Goal: Ask a question

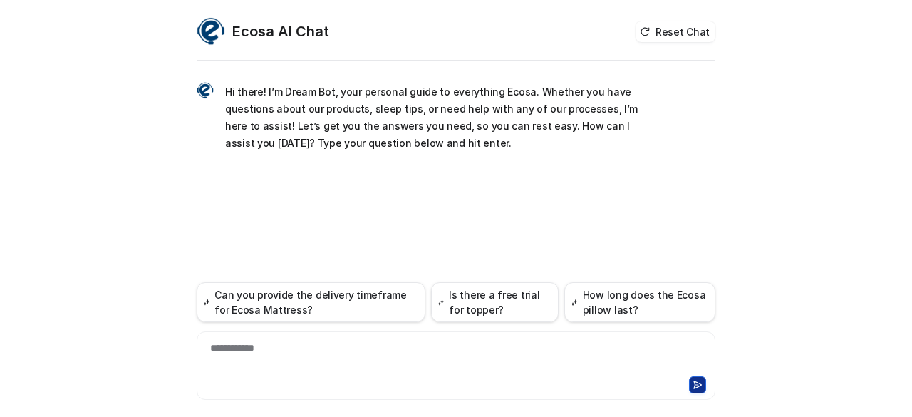
click at [289, 345] on div "**********" at bounding box center [456, 356] width 512 height 33
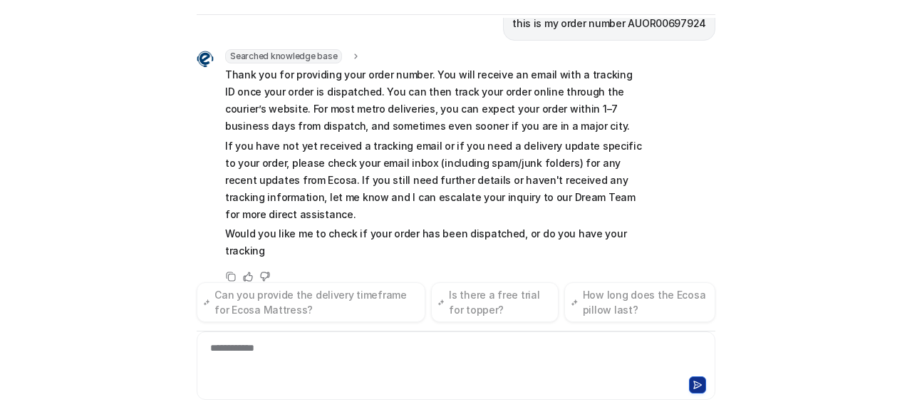
scroll to position [345, 0]
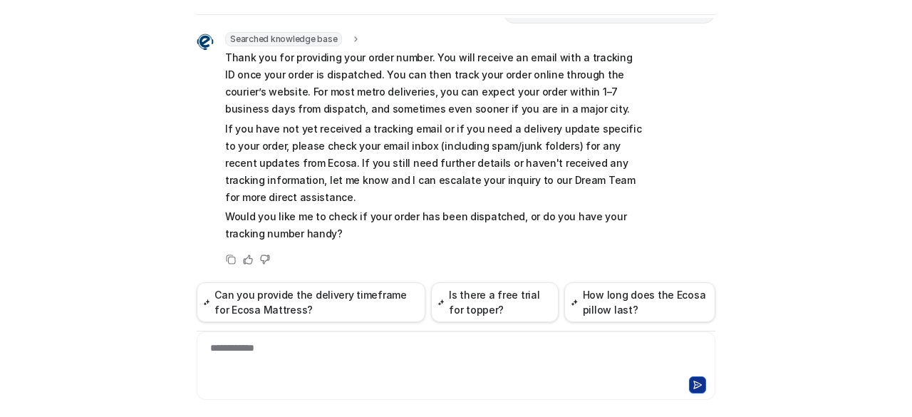
click at [826, 270] on div "Ecosa AI Chat Reset Chat Hi there! I’m Dream Bot, your personal guide to everyt…" at bounding box center [456, 208] width 912 height 417
click at [437, 357] on div at bounding box center [456, 356] width 512 height 33
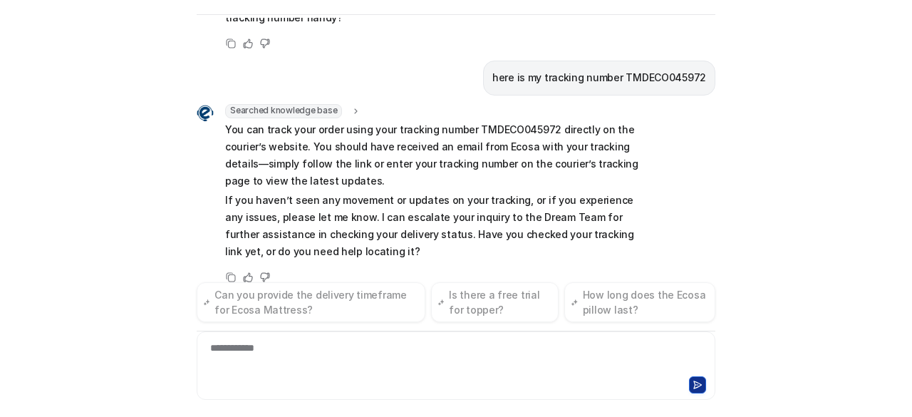
scroll to position [578, 0]
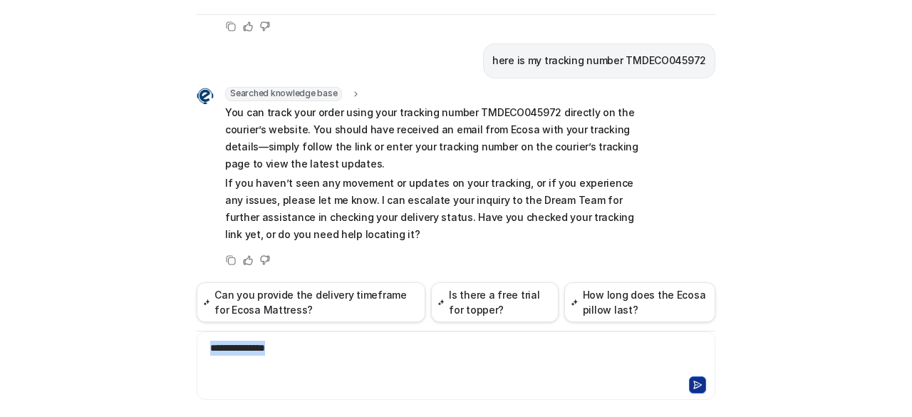
drag, startPoint x: 322, startPoint y: 346, endPoint x: 89, endPoint y: 341, distance: 232.9
click at [89, 341] on div "Ecosa AI Chat Reset Chat Hi there! I’m Dream Bot, your personal guide to everyt…" at bounding box center [456, 208] width 912 height 417
click at [266, 347] on div "**********" at bounding box center [456, 356] width 512 height 33
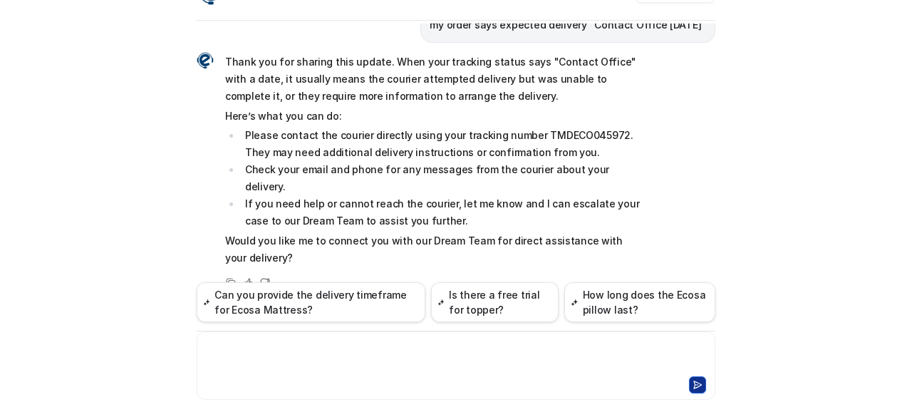
scroll to position [46, 0]
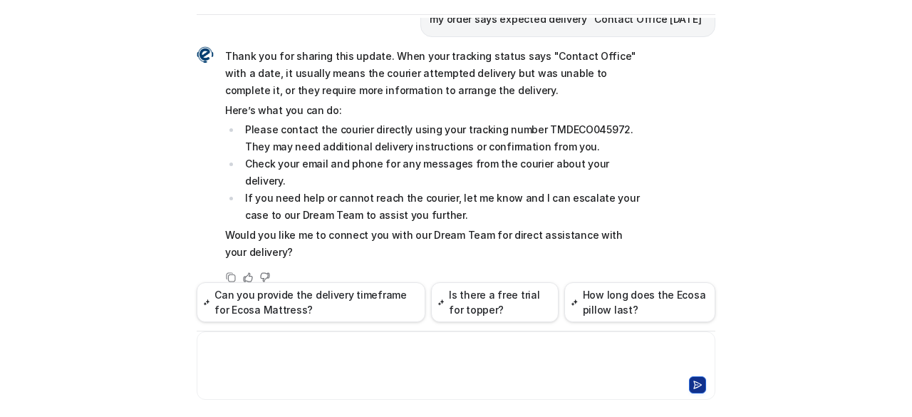
click at [385, 364] on div at bounding box center [456, 356] width 512 height 33
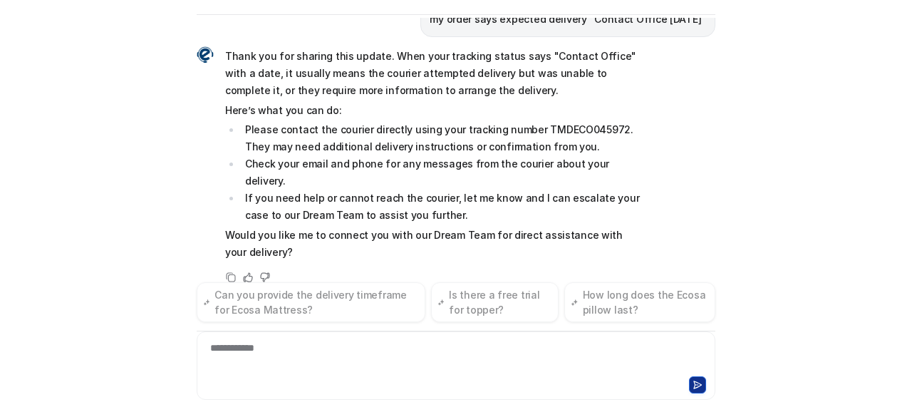
scroll to position [921, 0]
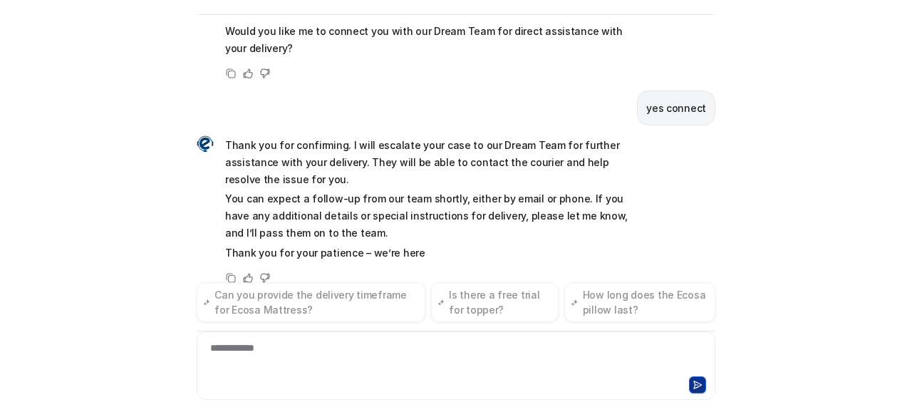
click at [655, 134] on div "Thank you for confirming. I will escalate your case to our Dream Team for furth…" at bounding box center [456, 210] width 518 height 152
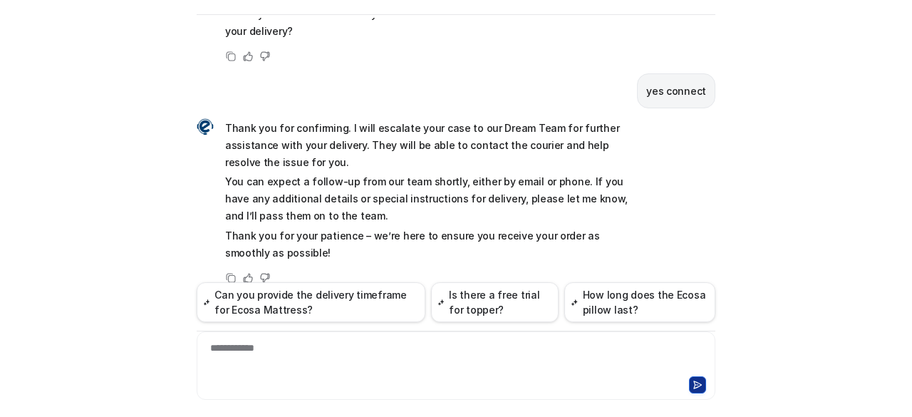
click at [655, 130] on div "Thank you for confirming. I will escalate your case to our Dream Team for furth…" at bounding box center [456, 202] width 518 height 170
click at [494, 366] on div at bounding box center [456, 356] width 512 height 33
